Goal: Navigation & Orientation: Find specific page/section

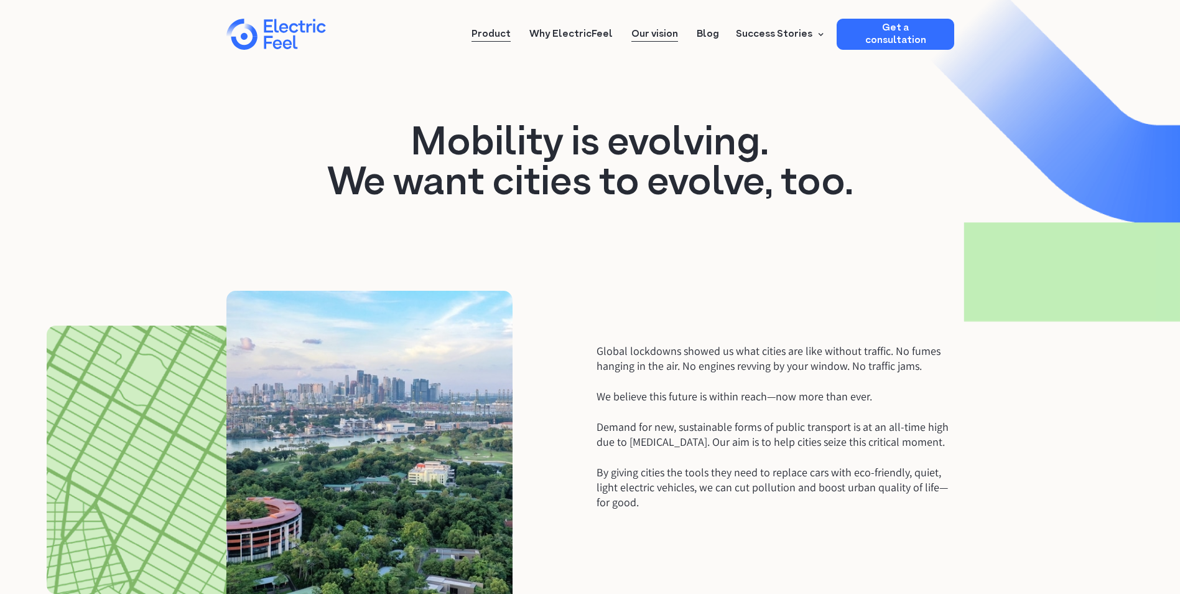
click at [506, 29] on link "Product" at bounding box center [491, 30] width 39 height 23
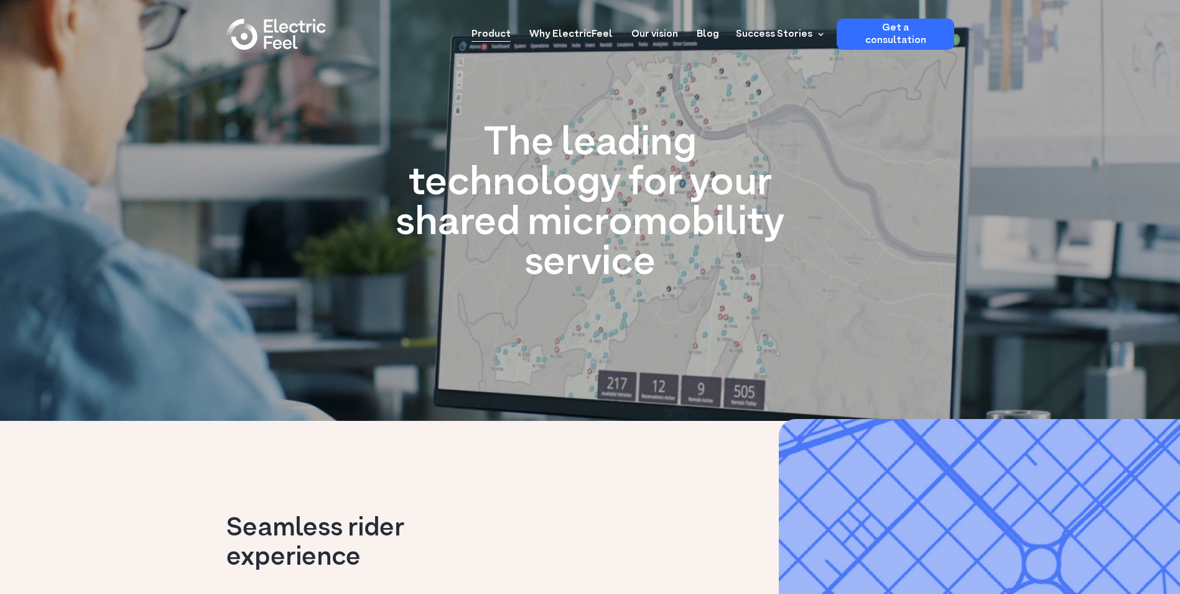
click at [271, 45] on div "home" at bounding box center [297, 35] width 75 height 37
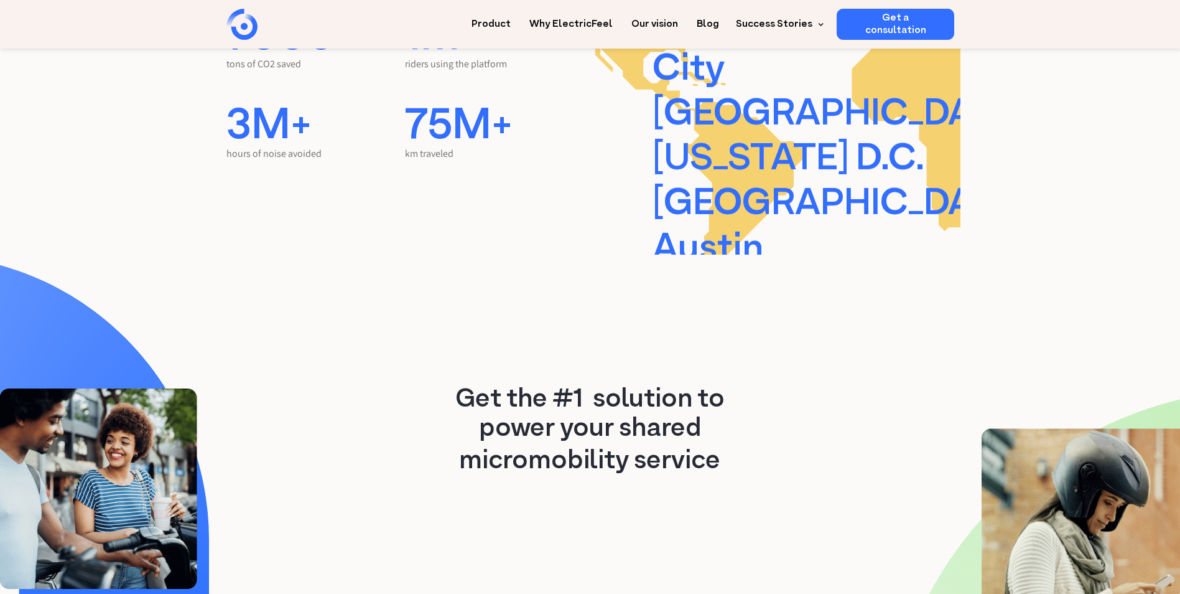
scroll to position [2737, 0]
